Goal: Check status: Check status

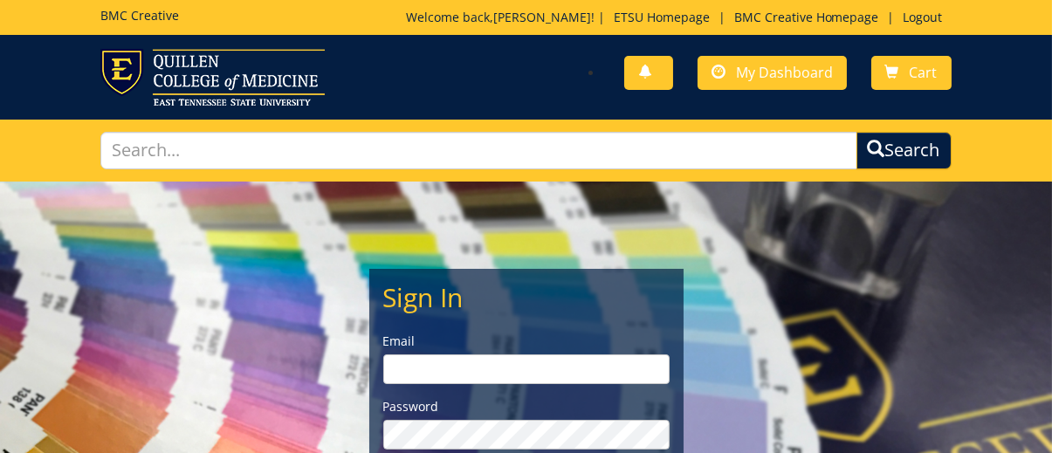
scroll to position [332, 0]
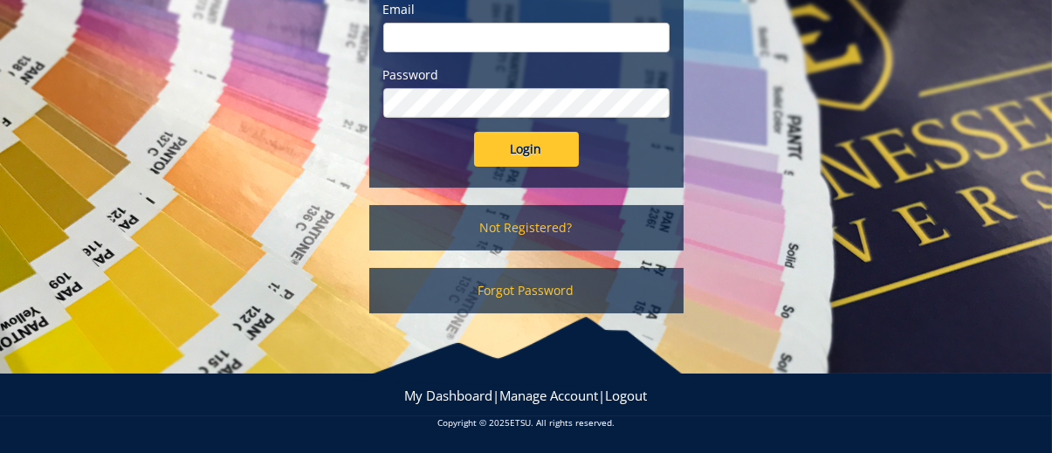
type input "[EMAIL_ADDRESS][DOMAIN_NAME]"
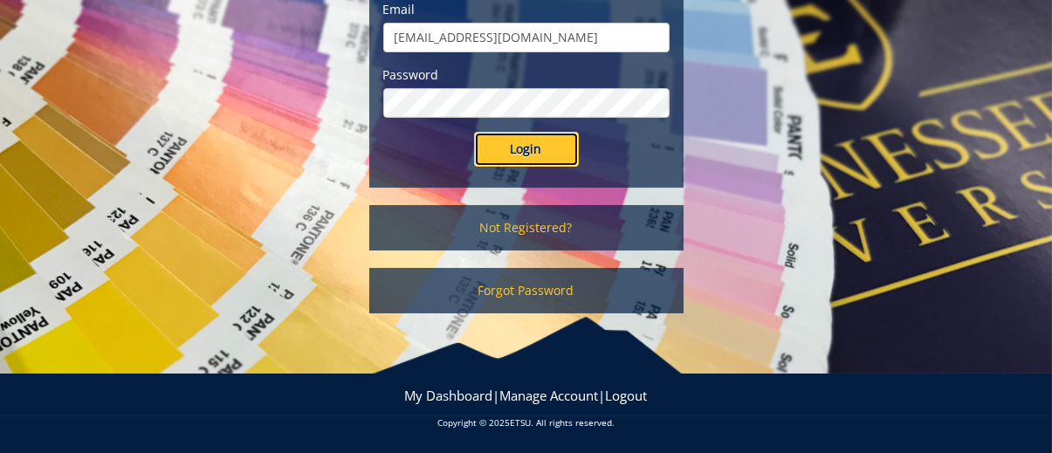
click at [546, 156] on input "Login" at bounding box center [526, 149] width 105 height 35
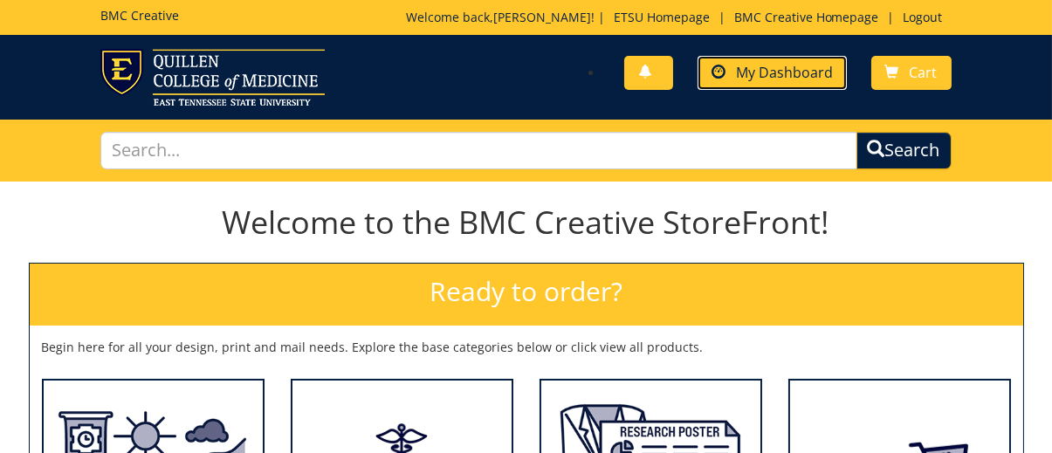
click at [788, 64] on span "My Dashboard" at bounding box center [784, 72] width 97 height 19
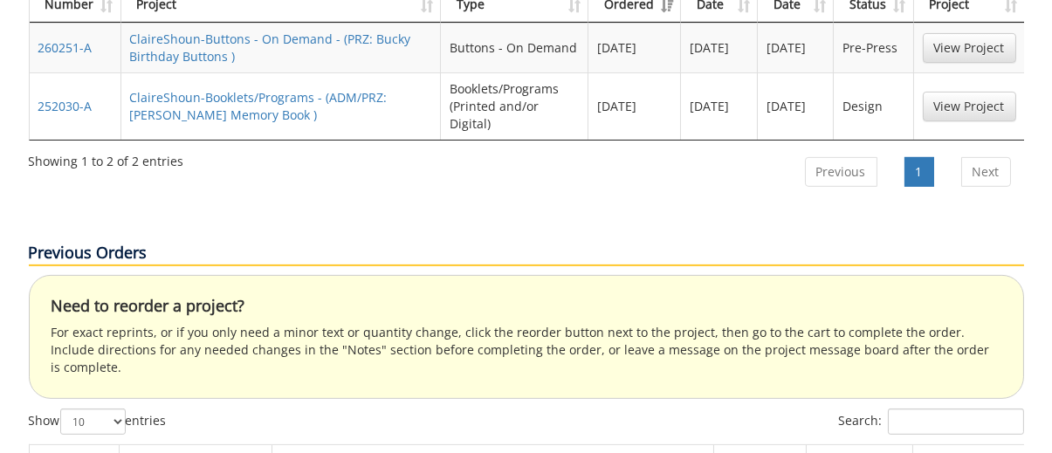
scroll to position [1048, 0]
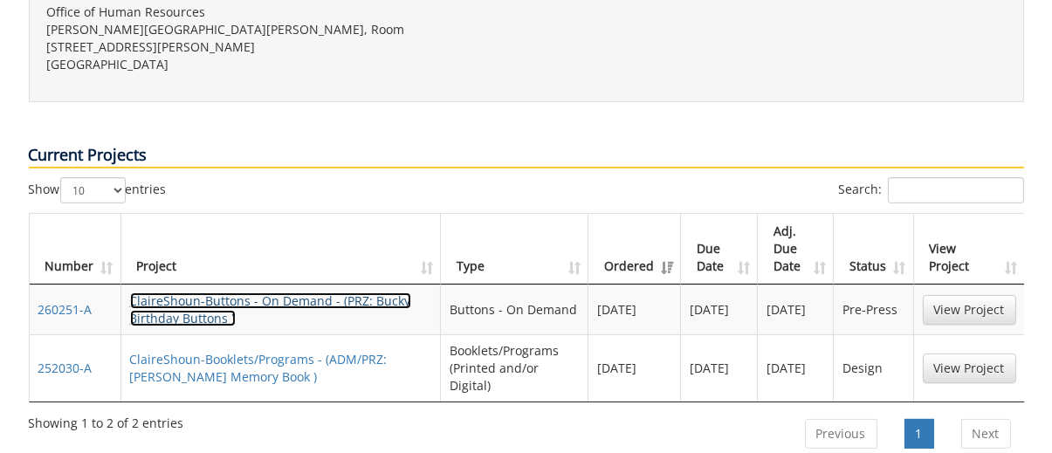
click at [229, 292] on link "ClaireShoun-Buttons - On Demand - (PRZ: Bucky Birthday Buttons )" at bounding box center [270, 309] width 281 height 34
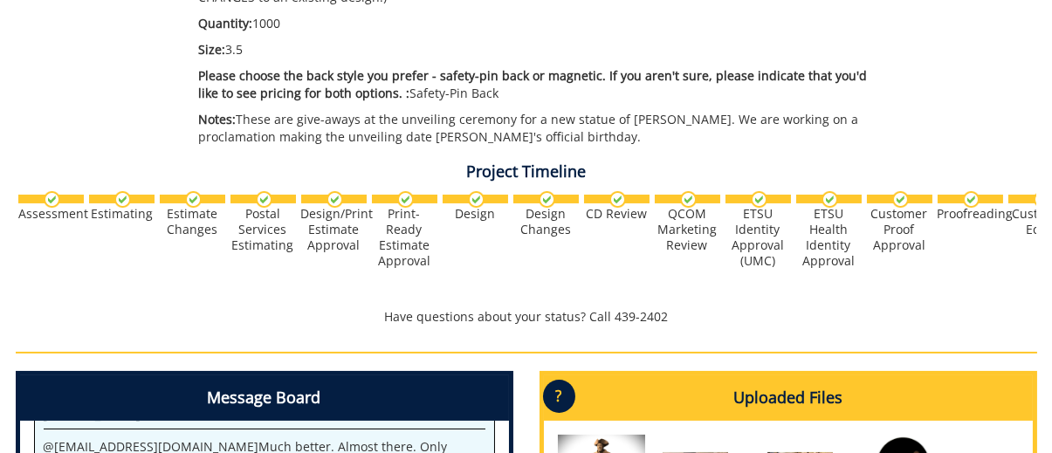
scroll to position [873, 0]
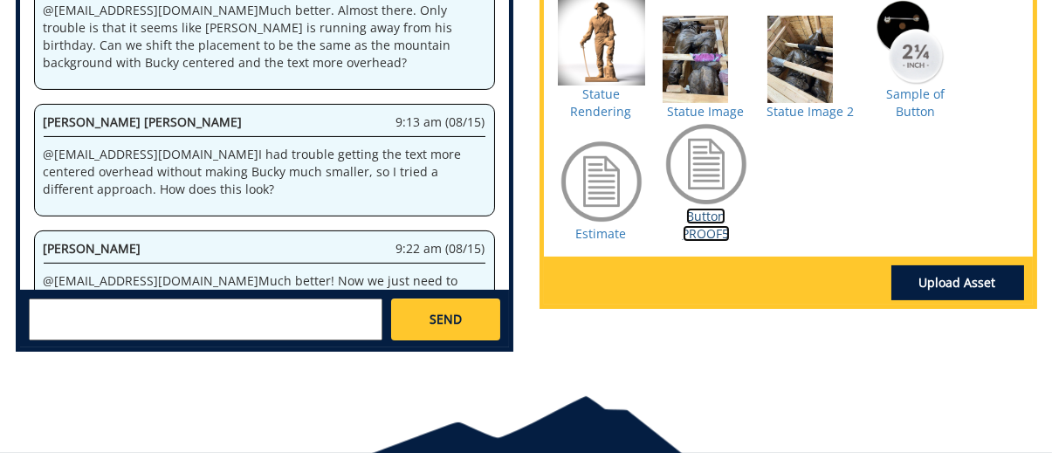
click at [708, 232] on link "Button PROOF5" at bounding box center [706, 225] width 47 height 34
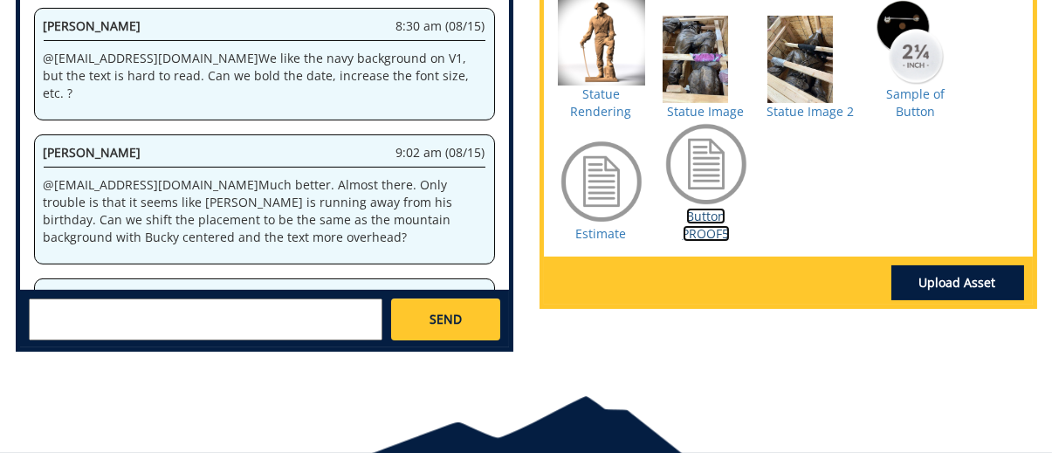
scroll to position [1741, 0]
